Goal: Book appointment/travel/reservation

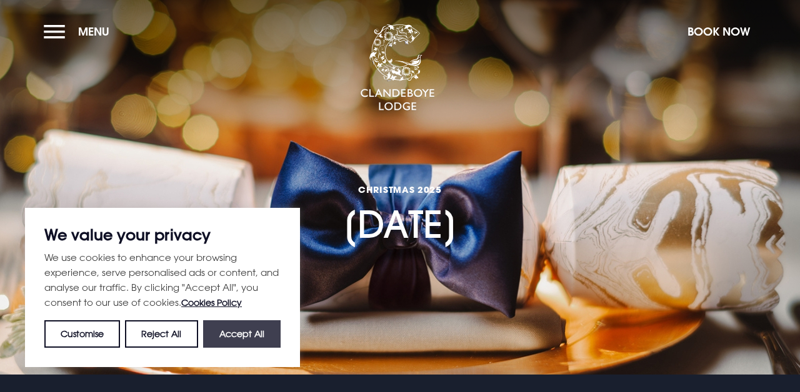
click at [236, 332] on button "Accept All" at bounding box center [241, 334] width 77 height 27
checkbox input "true"
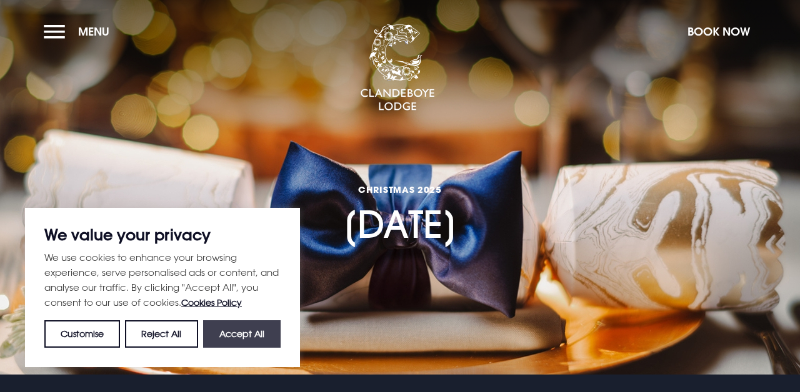
checkbox input "true"
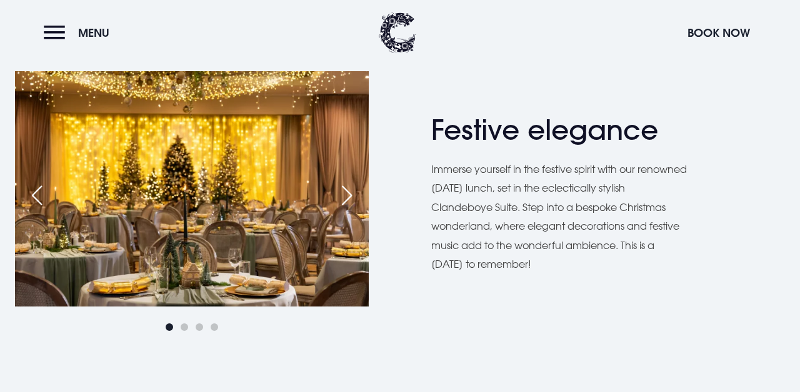
scroll to position [652, 0]
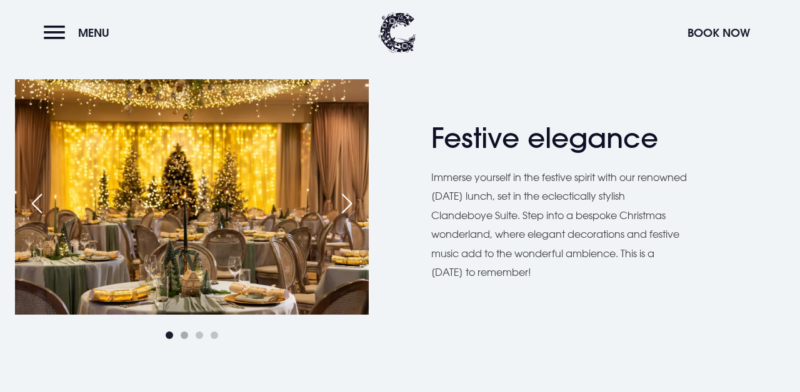
click at [182, 339] on span "Go to slide 2" at bounding box center [184, 335] width 7 height 7
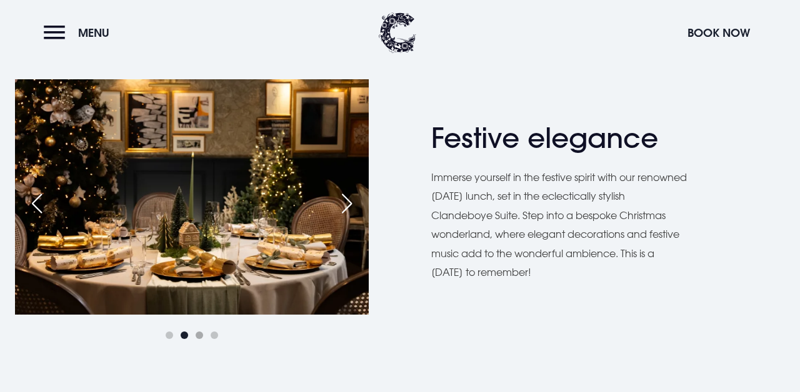
click at [197, 337] on span "Go to slide 3" at bounding box center [199, 335] width 7 height 7
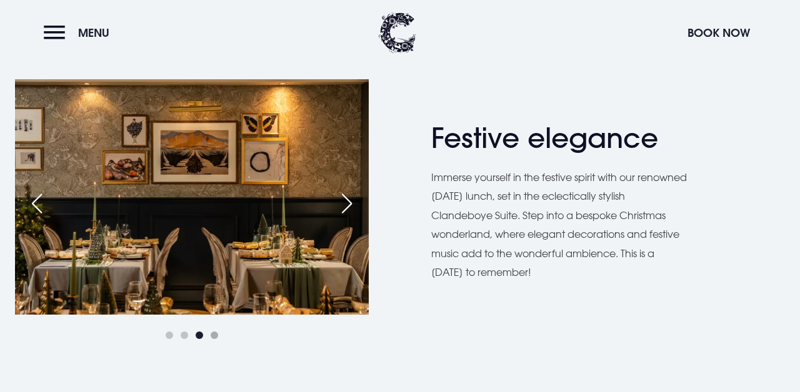
click at [217, 336] on span "Go to slide 4" at bounding box center [214, 335] width 7 height 7
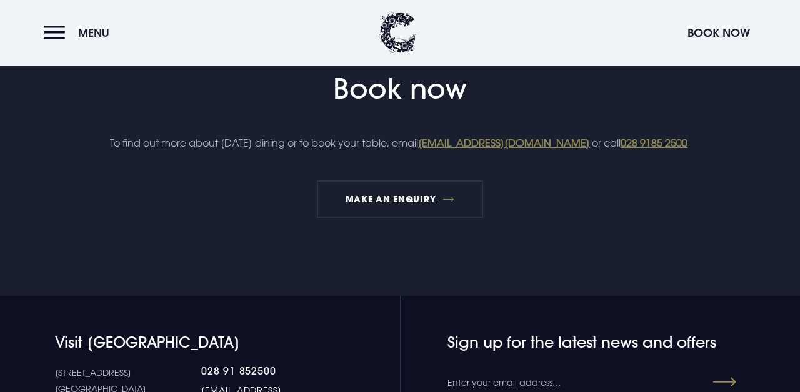
scroll to position [1346, 0]
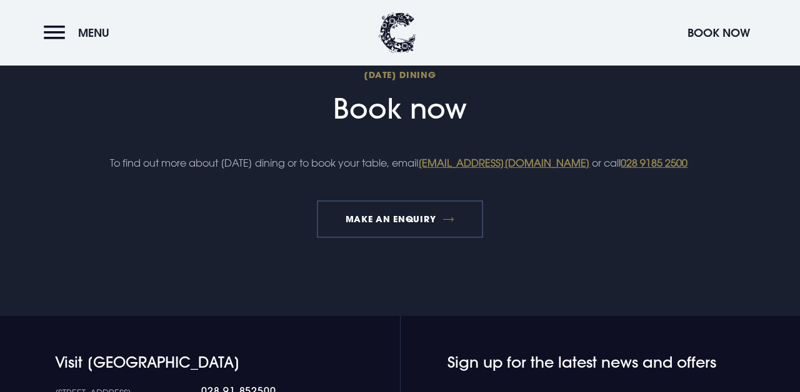
click at [393, 238] on link "MAKE AN ENQUIRY" at bounding box center [400, 219] width 166 height 37
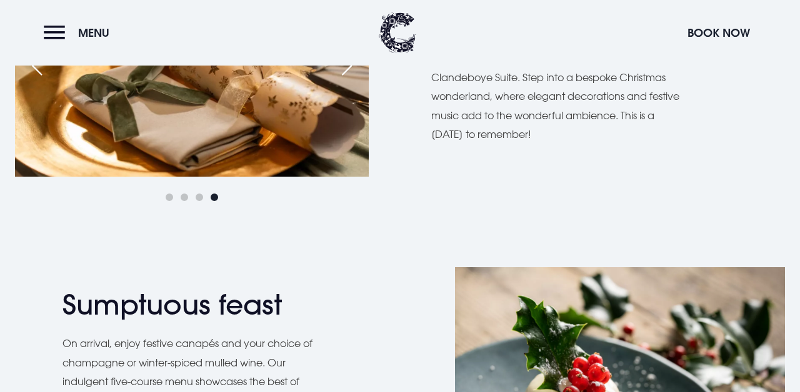
scroll to position [787, 0]
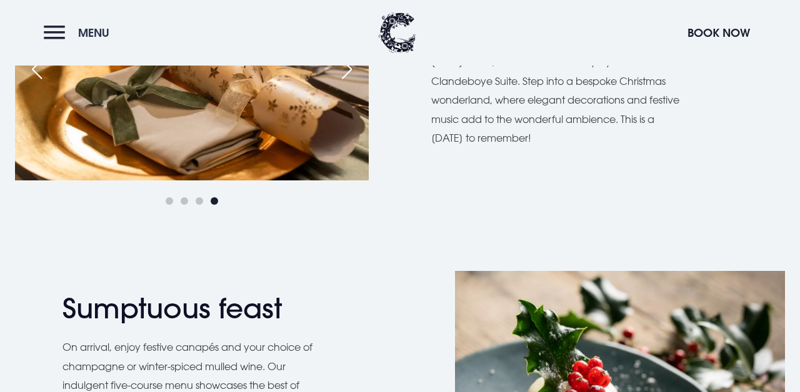
click at [64, 33] on button "Menu" at bounding box center [80, 32] width 72 height 27
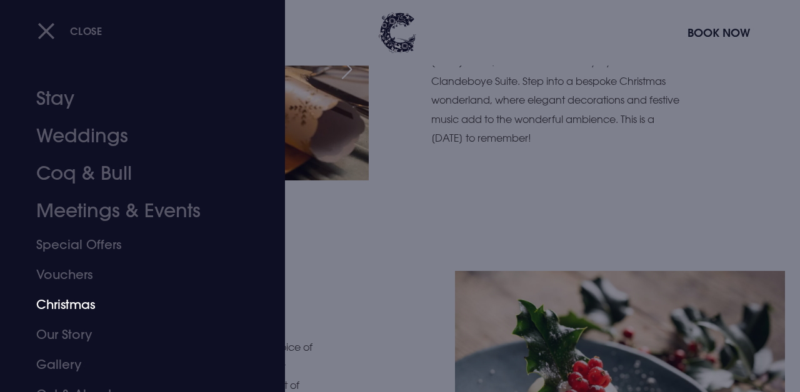
click at [71, 304] on link "Christmas" at bounding box center [134, 305] width 196 height 30
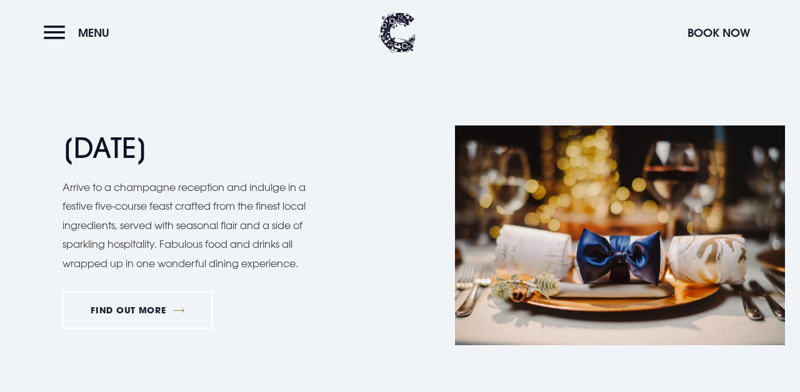
scroll to position [1147, 0]
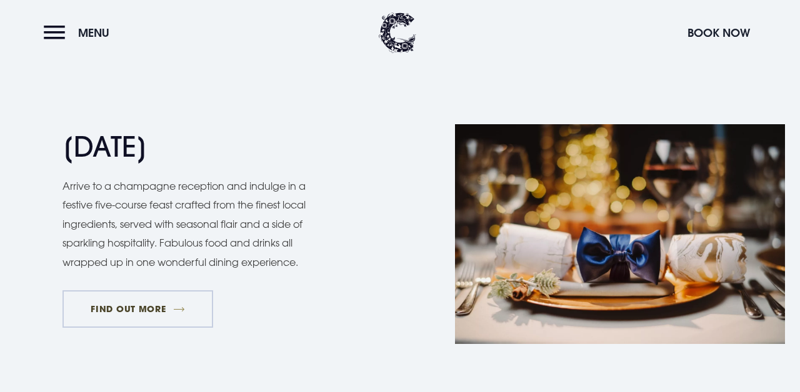
click at [146, 301] on link "FIND OUT MORE" at bounding box center [137, 309] width 151 height 37
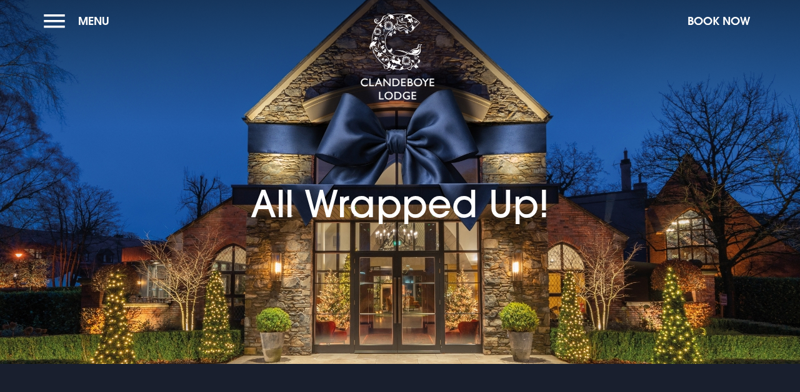
scroll to position [0, 0]
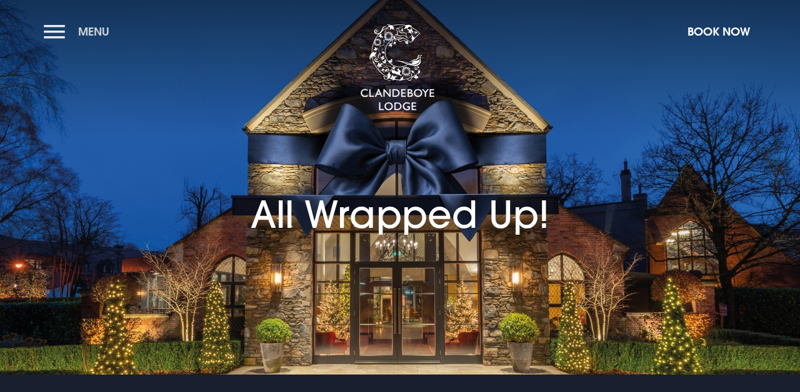
click at [94, 29] on span "Menu" at bounding box center [93, 31] width 31 height 14
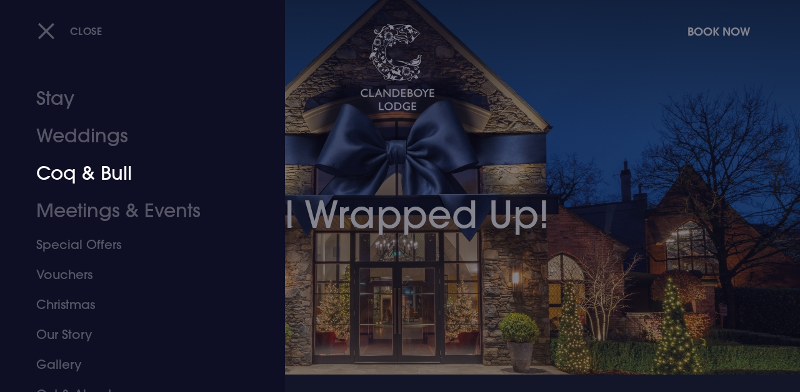
click at [67, 184] on link "Coq & Bull" at bounding box center [134, 173] width 196 height 37
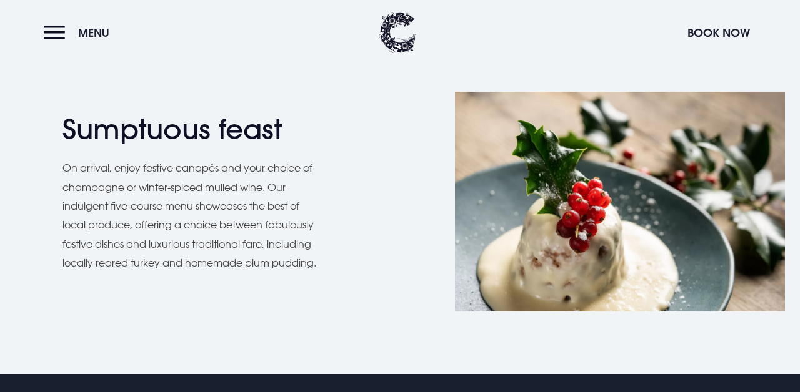
scroll to position [986, 0]
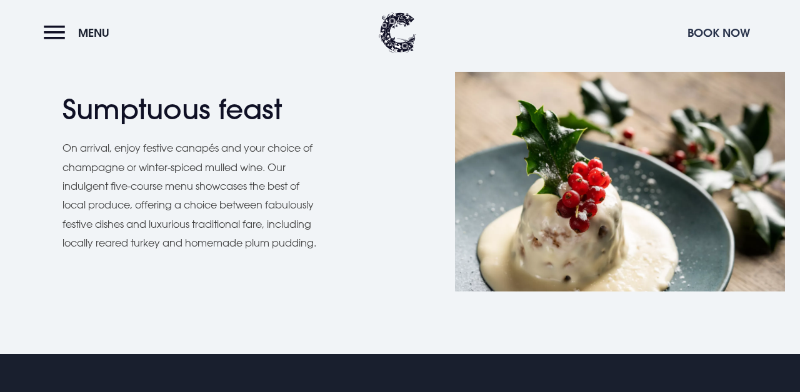
click at [709, 34] on button "Book Now" at bounding box center [718, 32] width 75 height 27
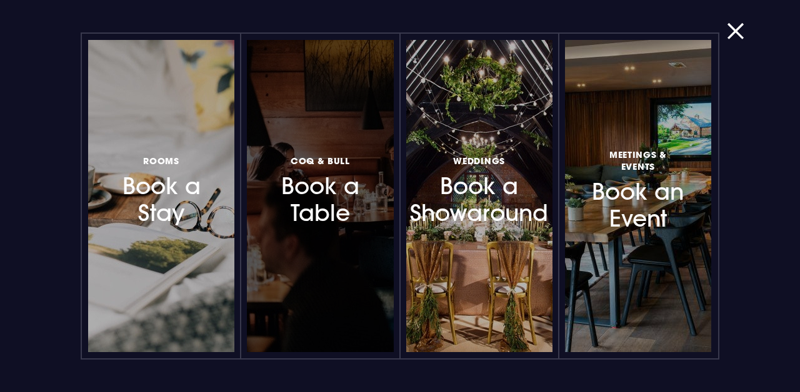
scroll to position [1022, 0]
click at [351, 176] on h3 "Coq & Bull Book a Table" at bounding box center [320, 189] width 92 height 74
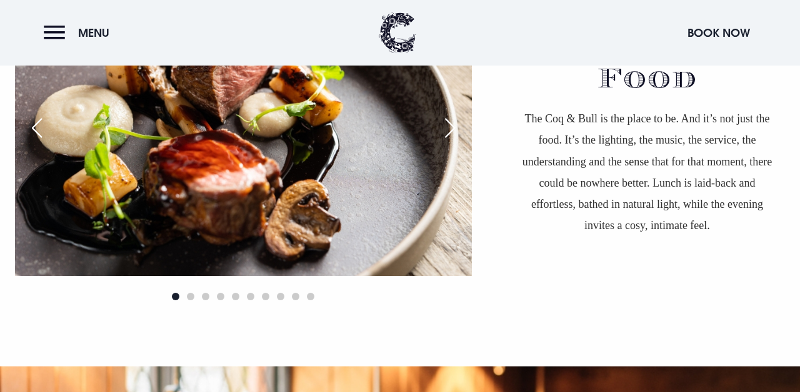
scroll to position [791, 0]
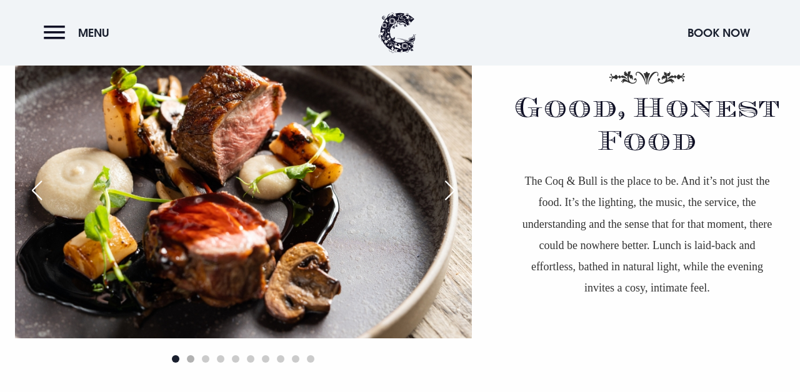
click at [187, 358] on span "Go to slide 2" at bounding box center [190, 359] width 7 height 7
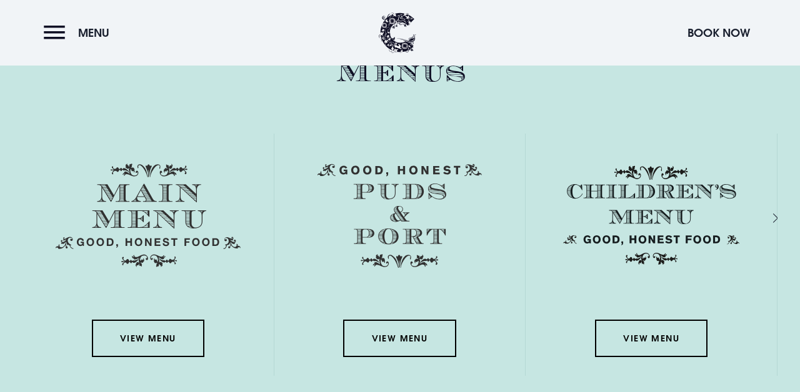
scroll to position [1708, 0]
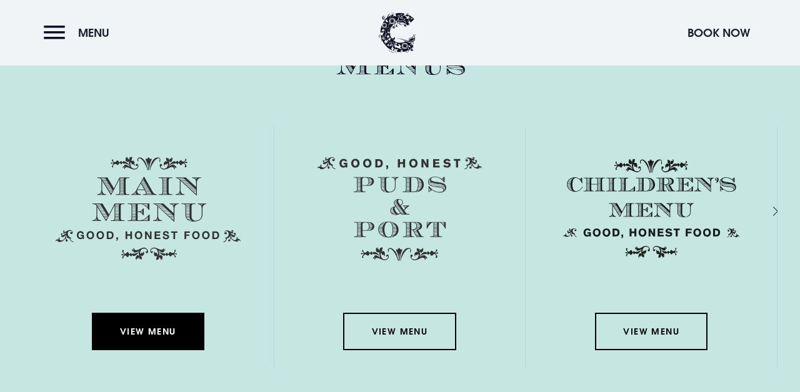
click at [172, 313] on link "View Menu" at bounding box center [148, 331] width 112 height 37
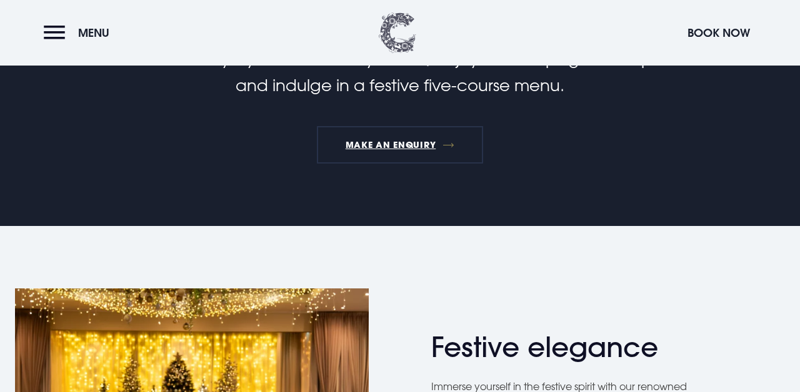
scroll to position [470, 0]
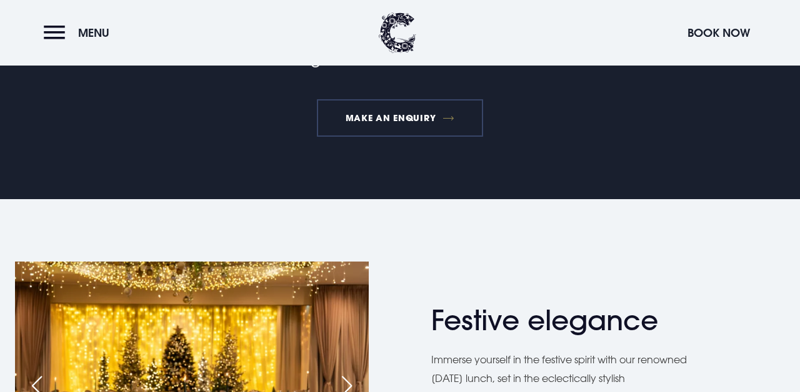
click at [407, 122] on link "MAKE AN ENQUIRY" at bounding box center [400, 117] width 166 height 37
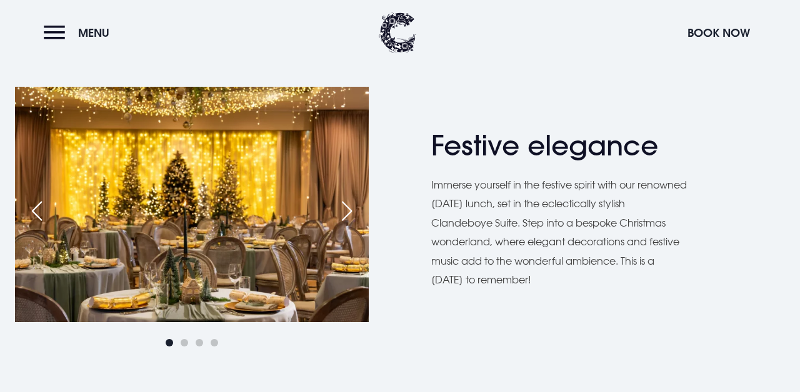
scroll to position [669, 0]
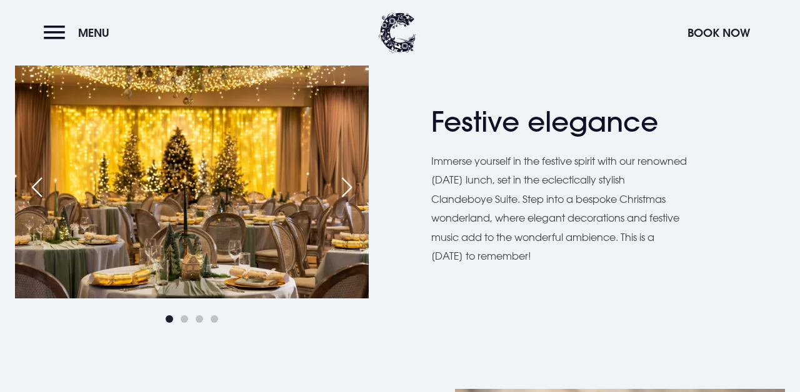
click at [349, 187] on div "Next slide" at bounding box center [346, 187] width 31 height 27
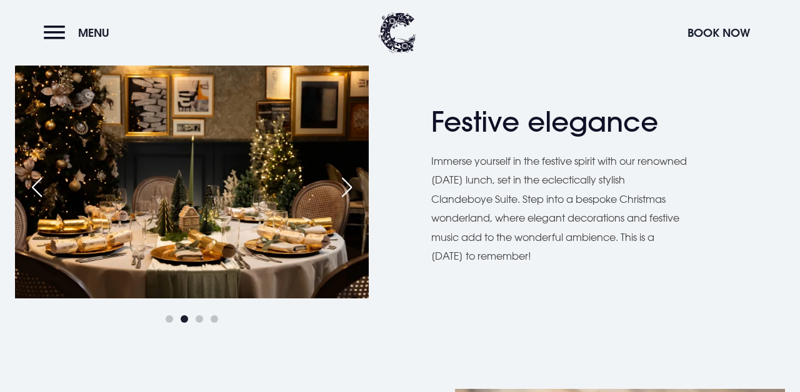
click at [349, 187] on div "Next slide" at bounding box center [346, 187] width 31 height 27
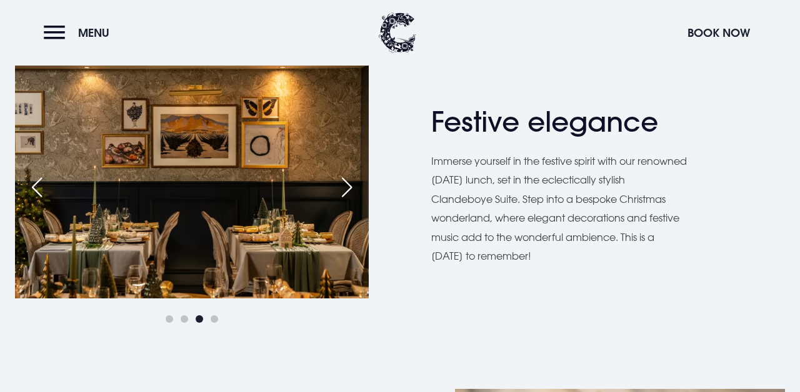
click at [349, 187] on div "Next slide" at bounding box center [346, 187] width 31 height 27
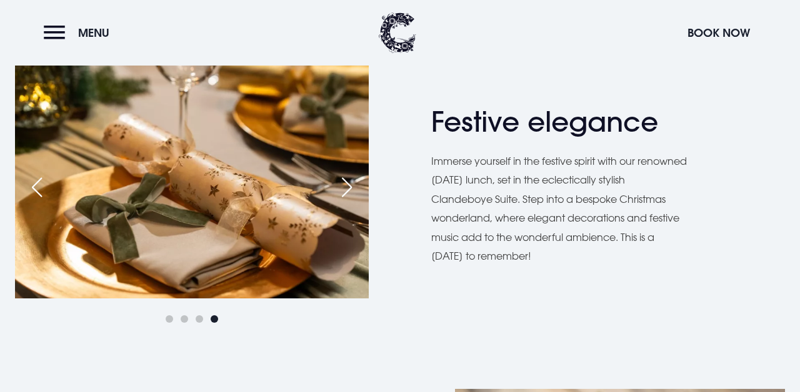
click at [349, 188] on div "Next slide" at bounding box center [346, 187] width 31 height 27
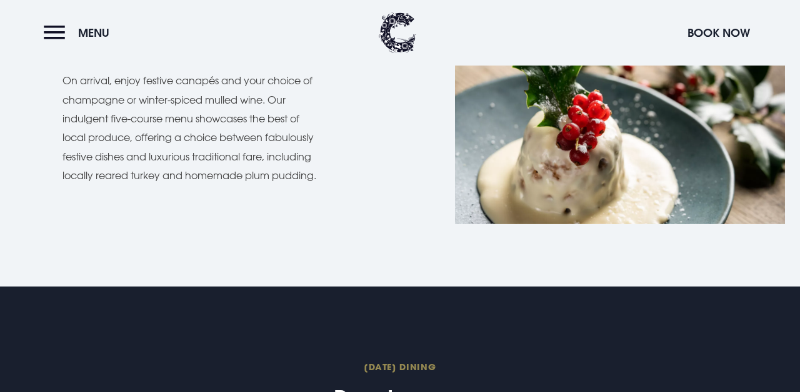
scroll to position [1051, 0]
